Goal: Task Accomplishment & Management: Manage account settings

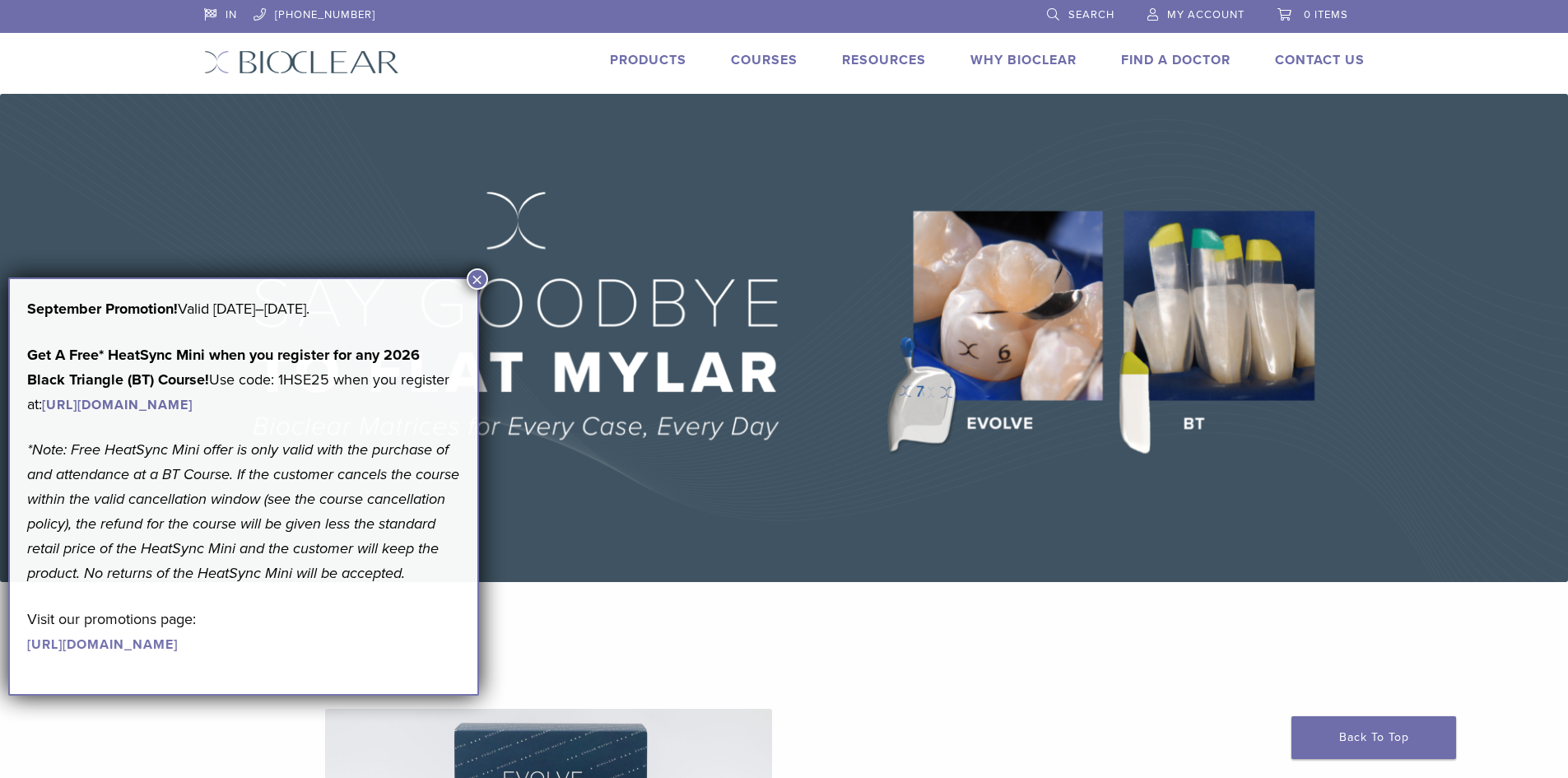
click at [1197, 9] on span "My Account" at bounding box center [1206, 15] width 78 height 13
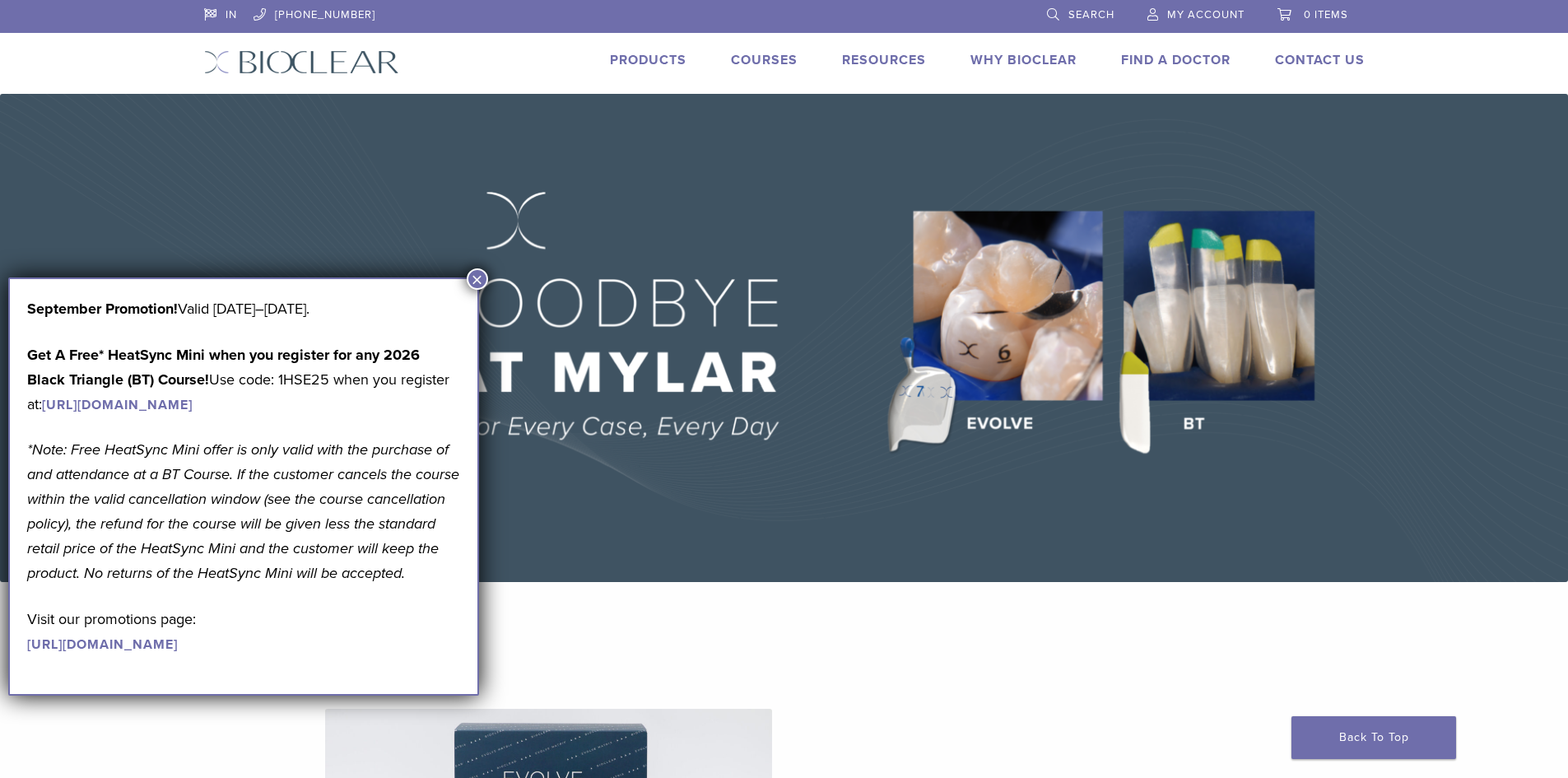
click at [1197, 9] on span "My Account" at bounding box center [1206, 15] width 78 height 13
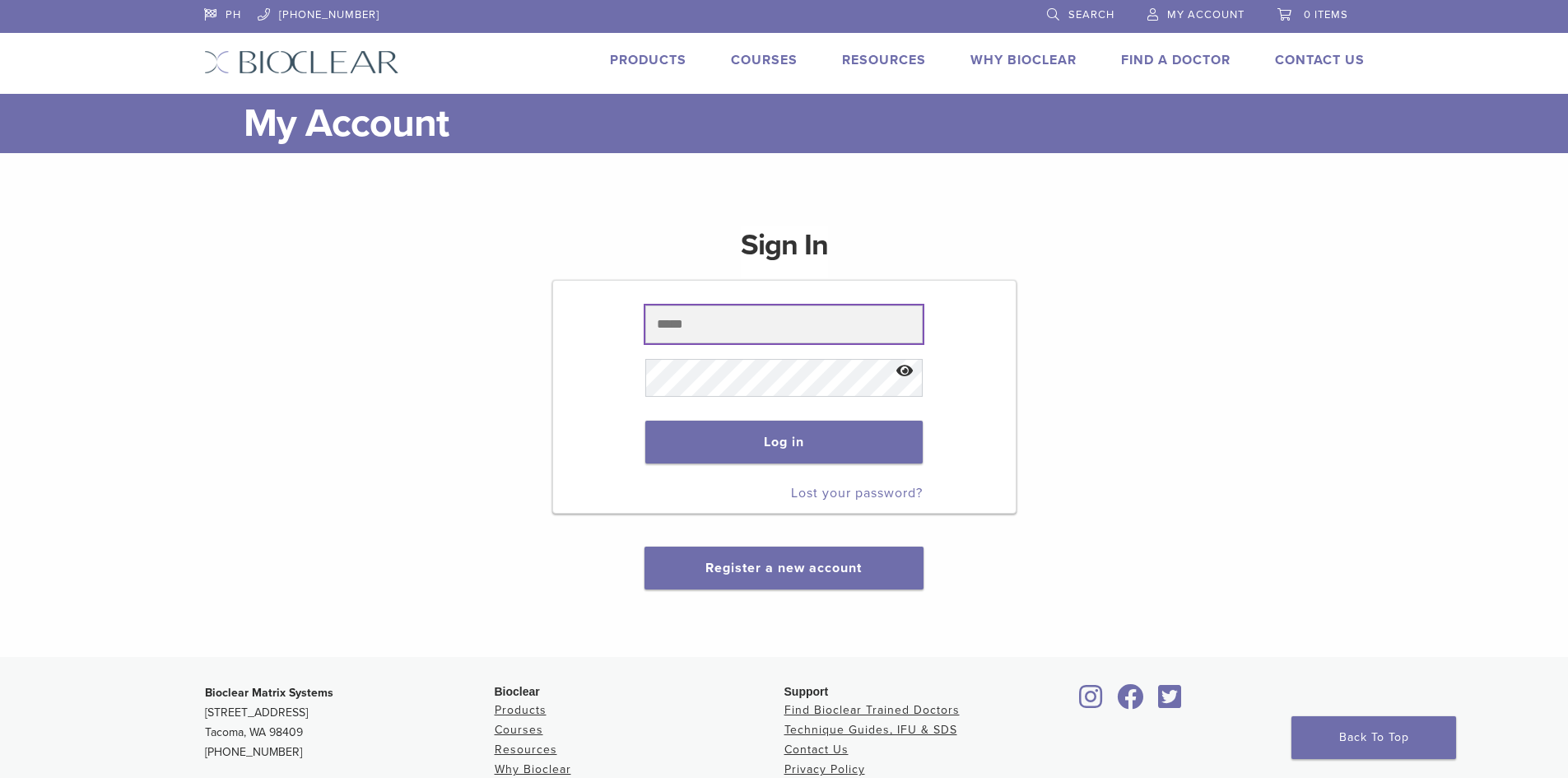
click at [813, 318] on input "text" at bounding box center [784, 324] width 278 height 38
paste input "**********"
type input "**********"
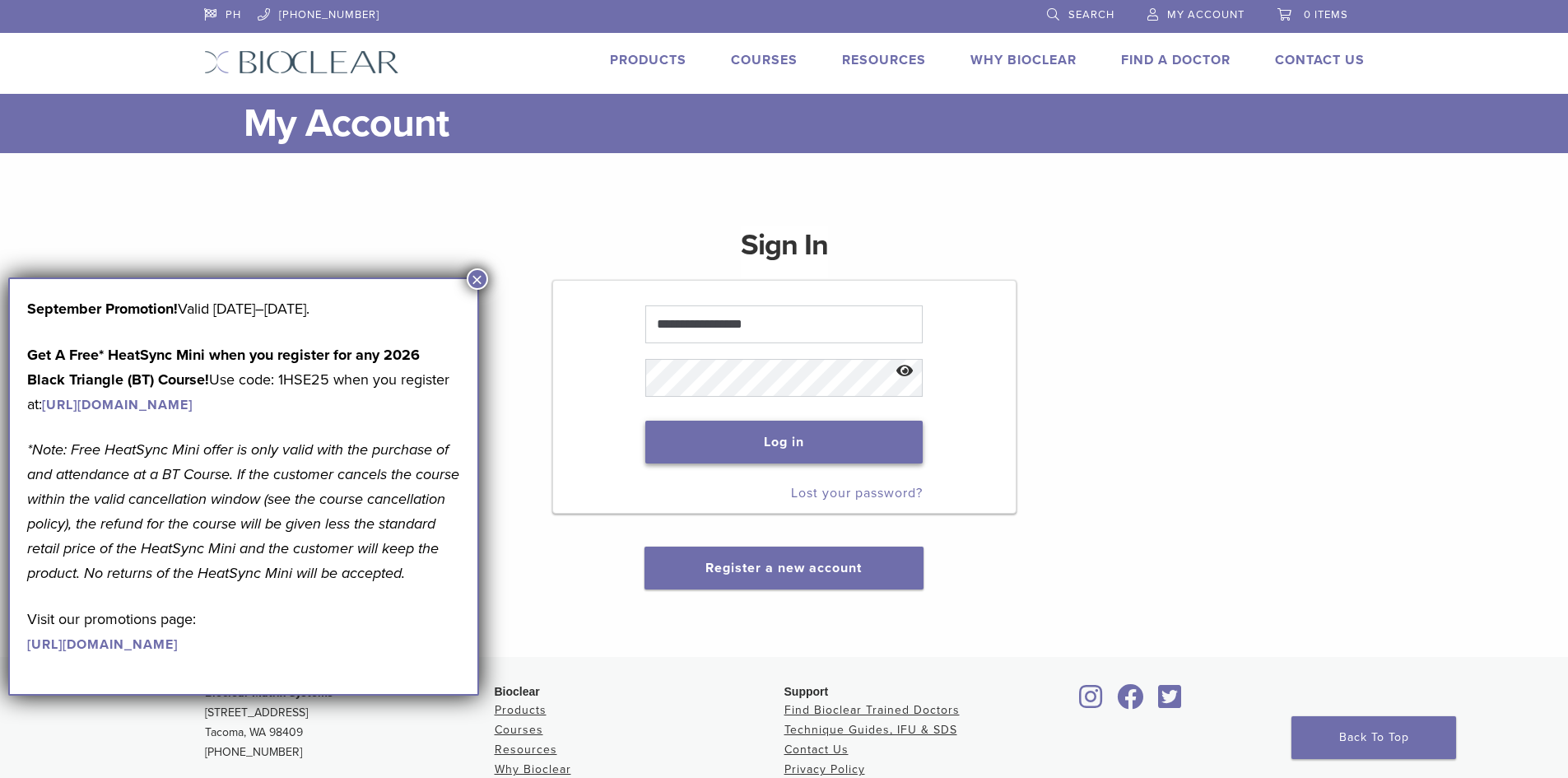
click at [761, 453] on button "Log in" at bounding box center [784, 442] width 278 height 43
click at [479, 277] on button "×" at bounding box center [477, 279] width 21 height 21
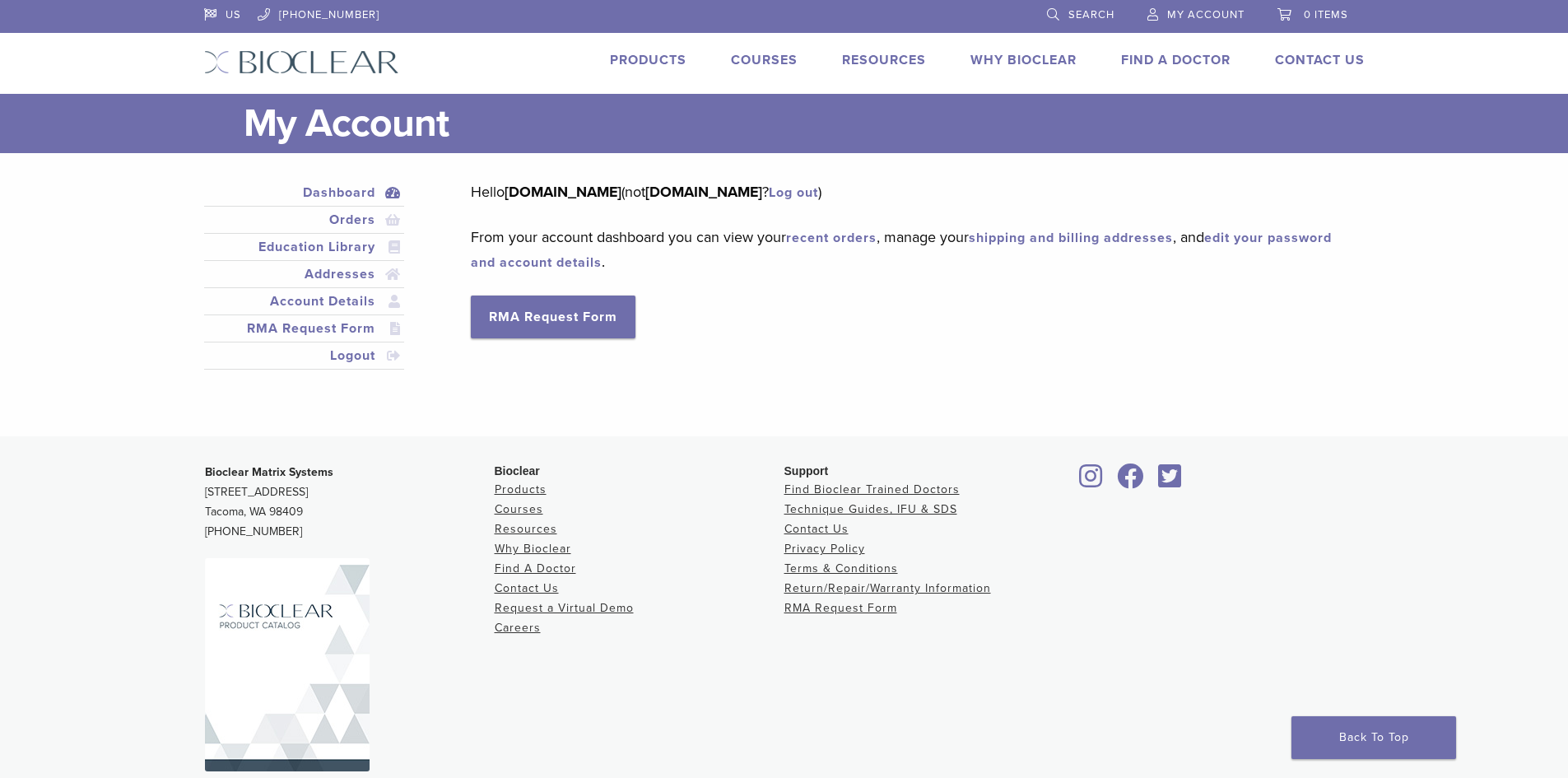
click at [1202, 3] on link "My Account" at bounding box center [1196, 12] width 97 height 25
click at [1206, 9] on span "My Account" at bounding box center [1206, 15] width 78 height 13
click at [362, 216] on link "Orders" at bounding box center [304, 220] width 194 height 20
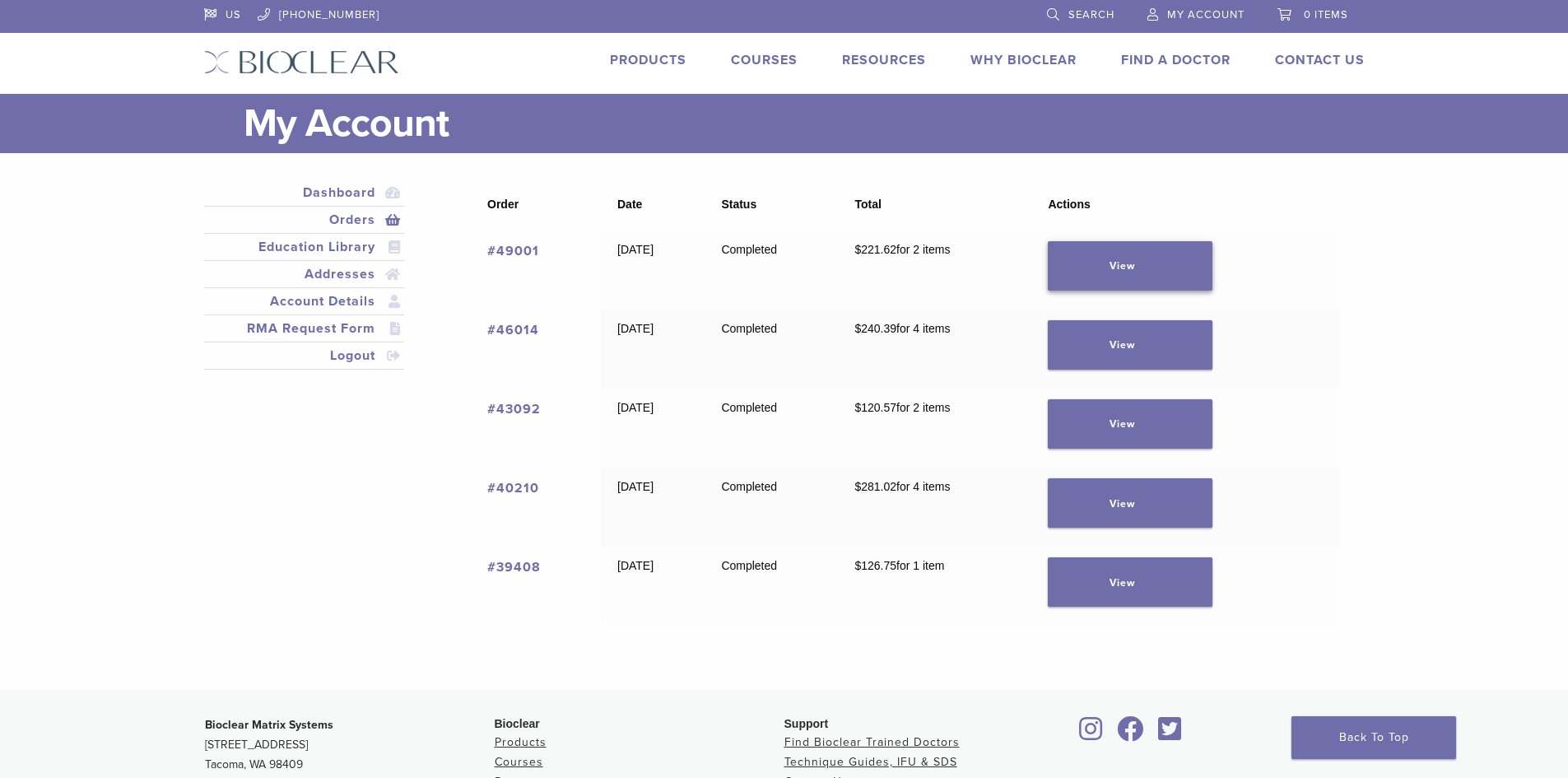
click at [1116, 256] on link "View" at bounding box center [1130, 266] width 165 height 50
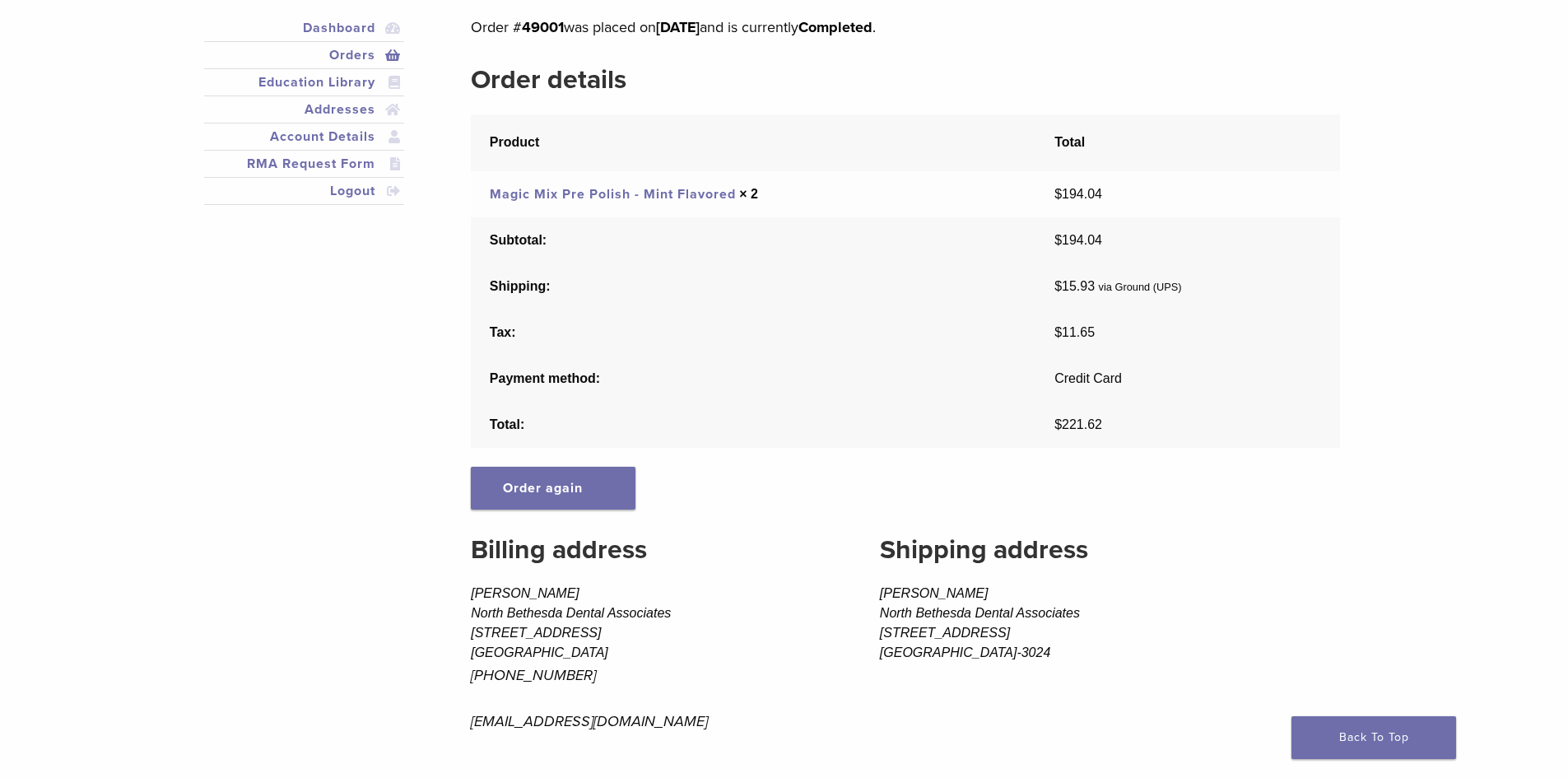
scroll to position [247, 0]
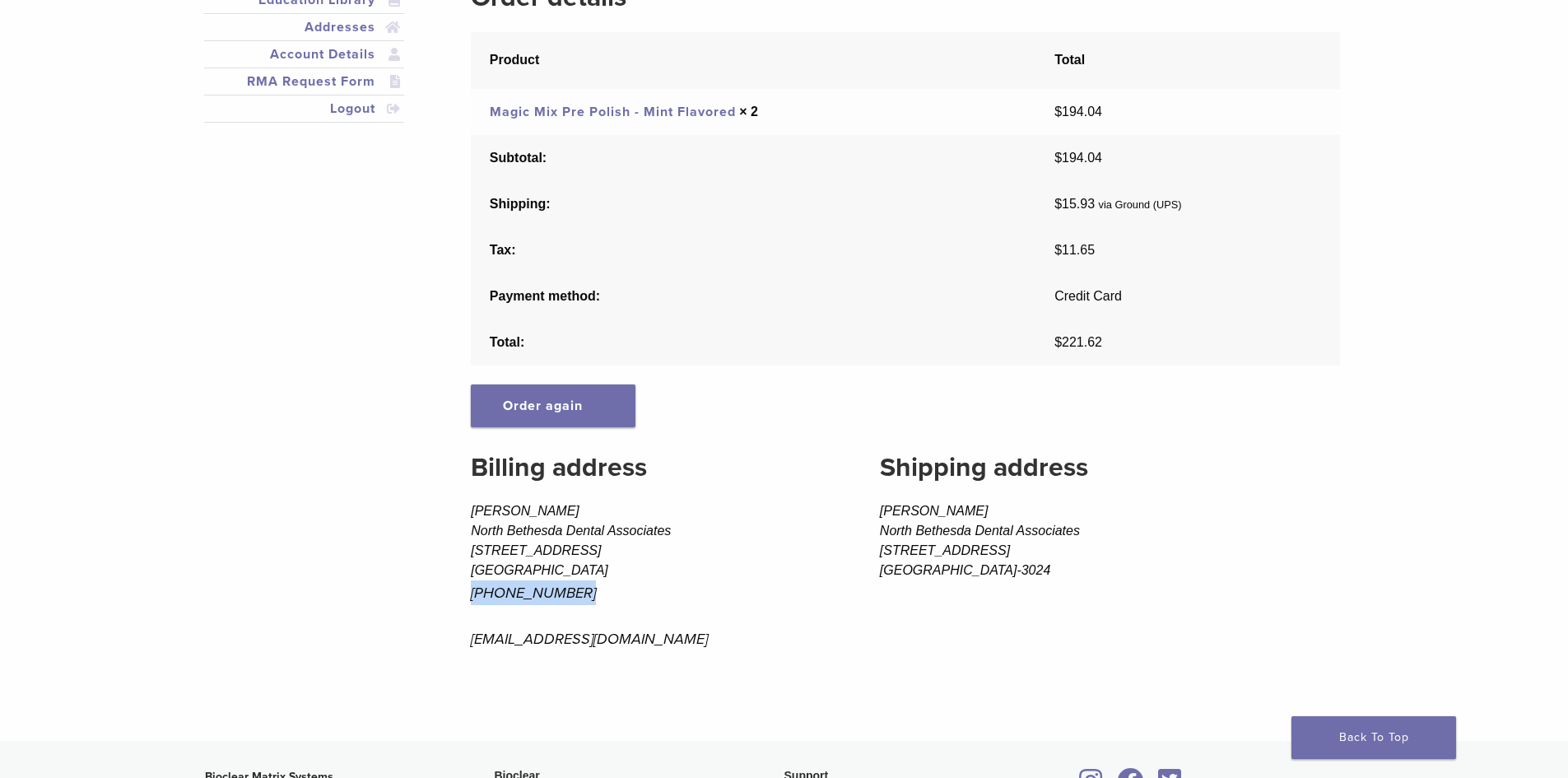
drag, startPoint x: 606, startPoint y: 595, endPoint x: 472, endPoint y: 596, distance: 134.0
click at [472, 596] on p "[PHONE_NUMBER]" at bounding box center [649, 592] width 358 height 25
copy p "[PHONE_NUMBER]"
click at [678, 578] on address "[PERSON_NAME] North Bethesda Dental Associates [STREET_ADDRESS] [PHONE_NUMBER] …" at bounding box center [649, 576] width 358 height 149
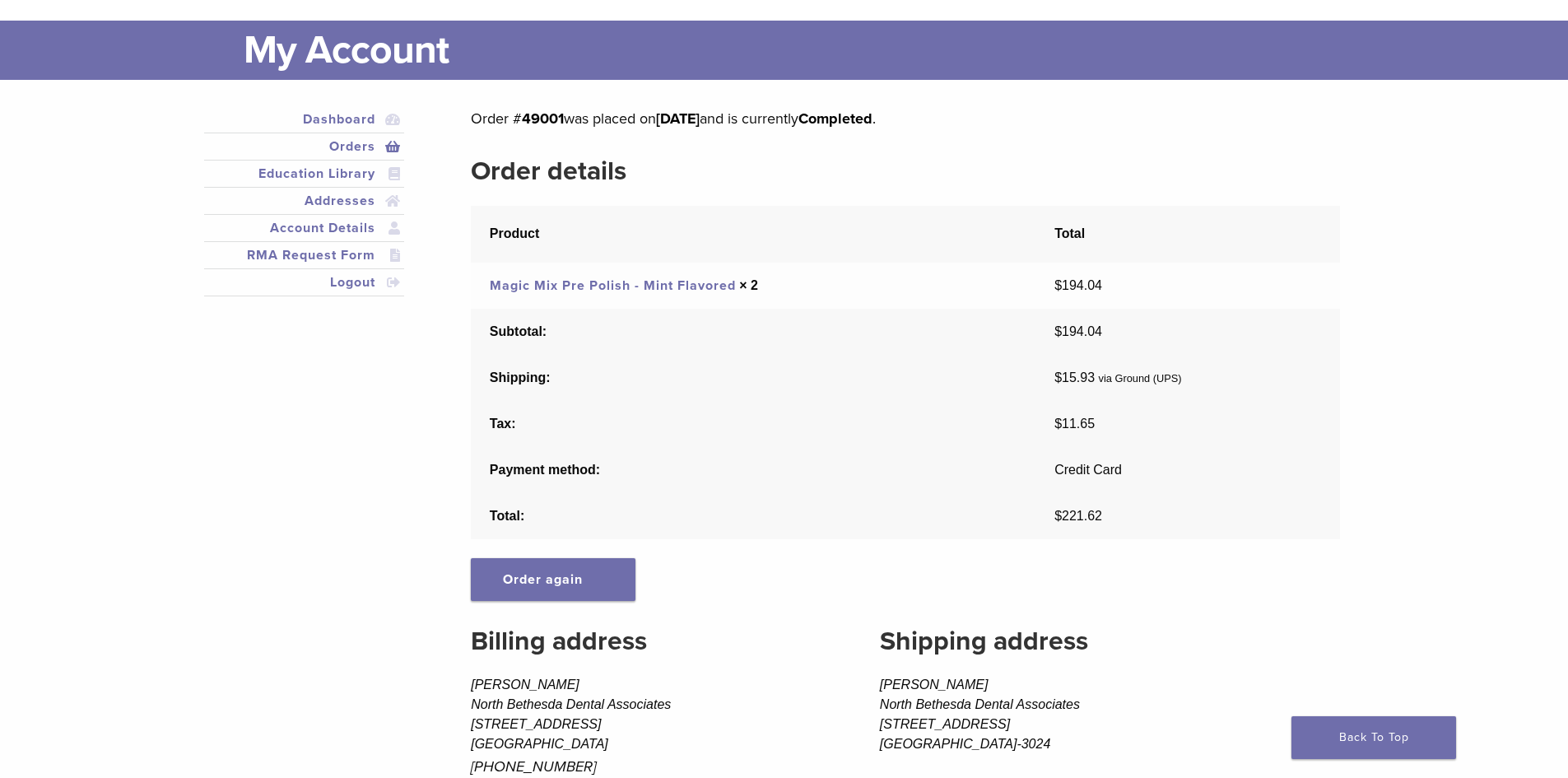
scroll to position [0, 0]
